Goal: Find specific page/section: Find specific page/section

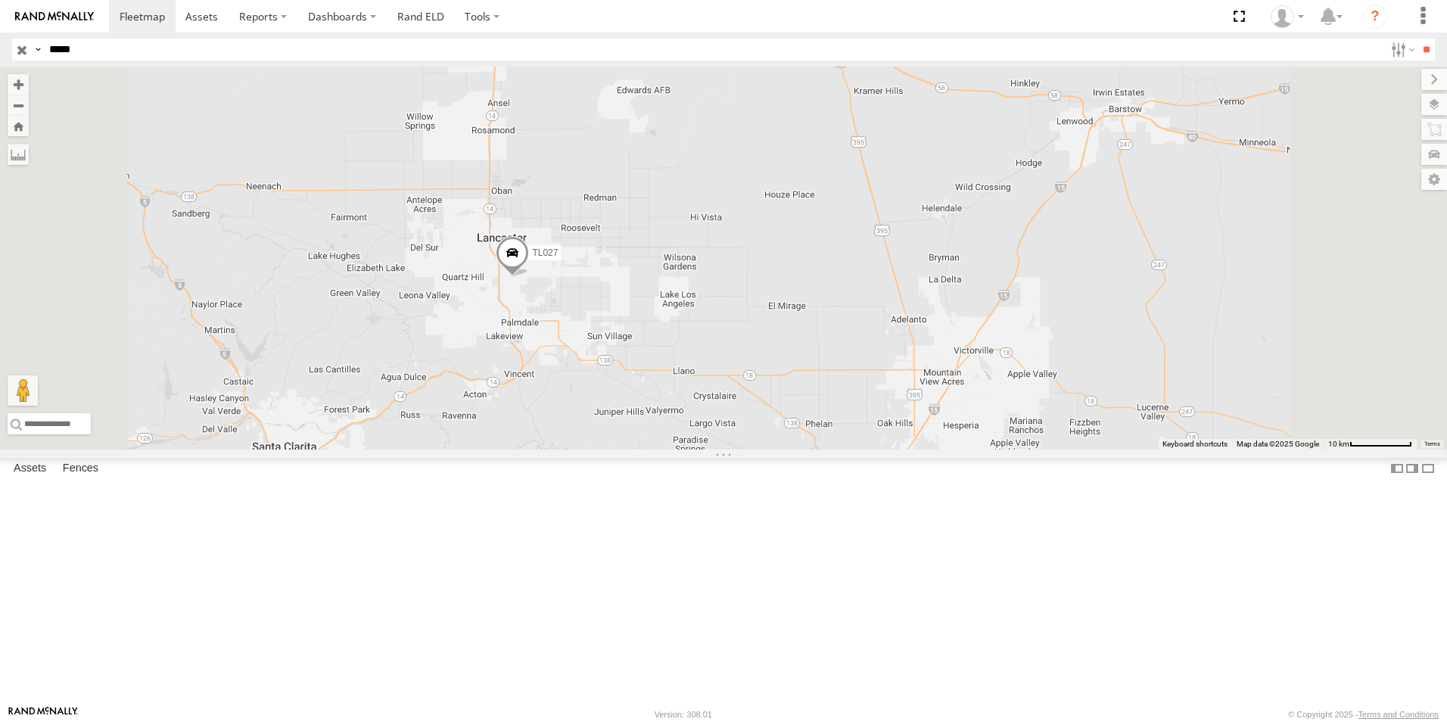
click at [17, 51] on input "button" at bounding box center [22, 50] width 20 height 22
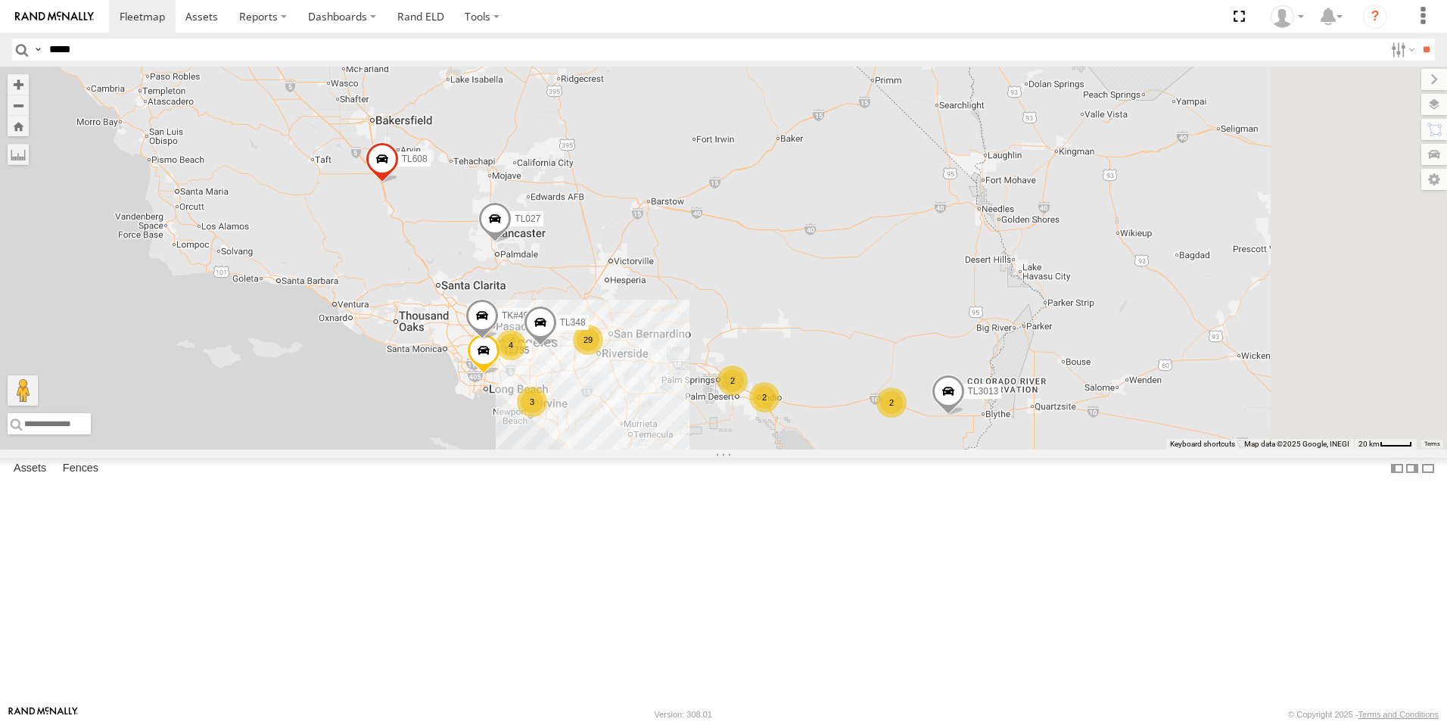
drag, startPoint x: 1008, startPoint y: 311, endPoint x: 873, endPoint y: 301, distance: 135.2
click at [873, 301] on div "TL027 TL608 TL3013 TL844 4 29 TL348 2 3 2 2 TK#490 TL735" at bounding box center [723, 258] width 1447 height 383
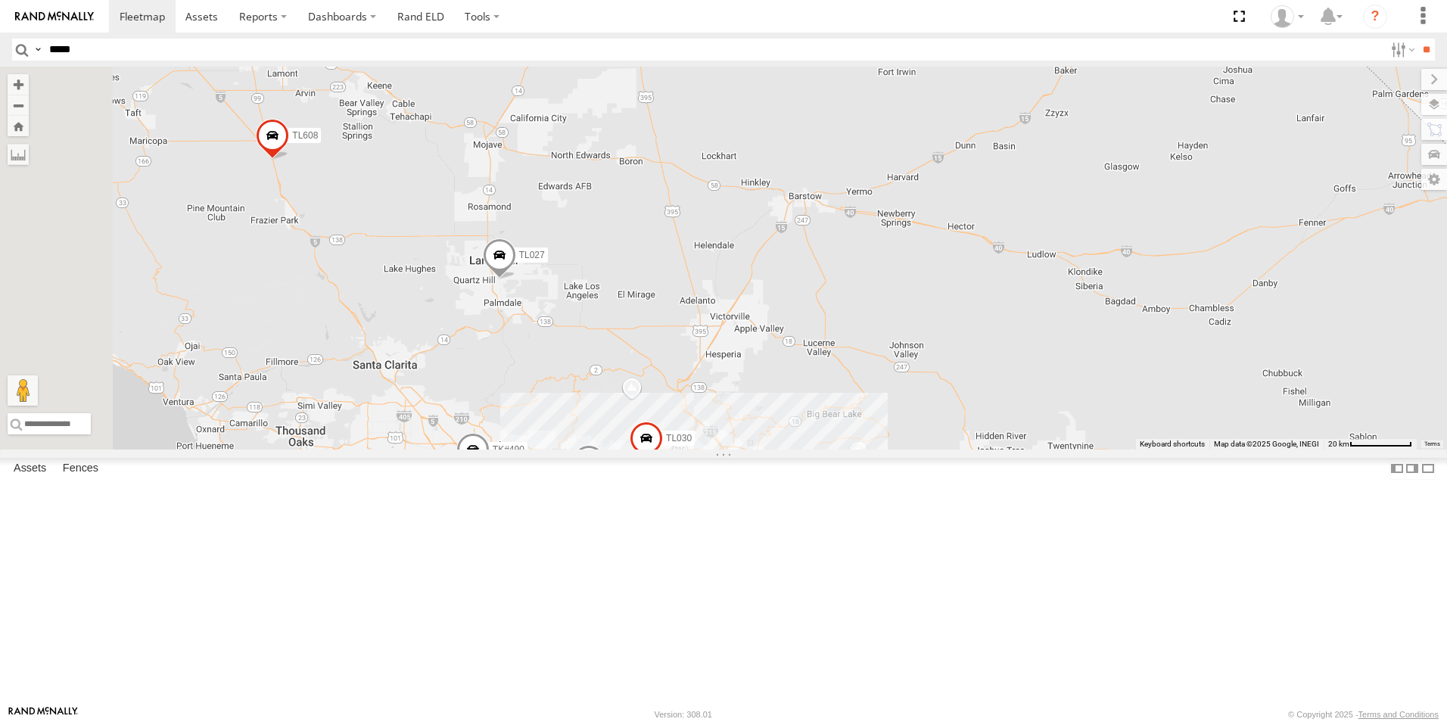
drag, startPoint x: 712, startPoint y: 319, endPoint x: 815, endPoint y: 305, distance: 103.9
click at [815, 305] on div "TL027 TL608 TL3013 TL844 TL348 TK#490 TL735 4 26 2 TL030 2 2" at bounding box center [723, 258] width 1447 height 383
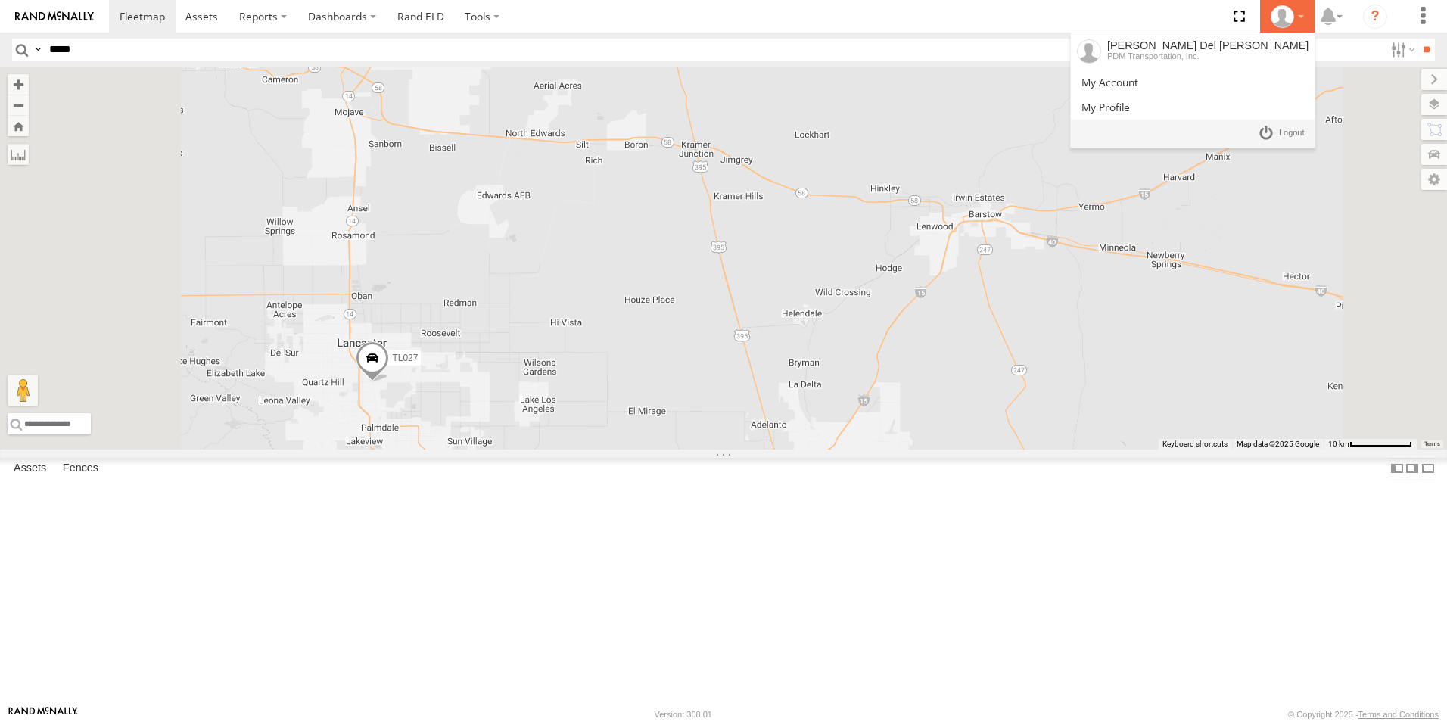
click at [1285, 24] on icon at bounding box center [1282, 16] width 23 height 23
drag, startPoint x: 1292, startPoint y: 134, endPoint x: 1282, endPoint y: 134, distance: 10.6
click at [1292, 134] on span at bounding box center [1292, 133] width 26 height 17
